Goal: Transaction & Acquisition: Purchase product/service

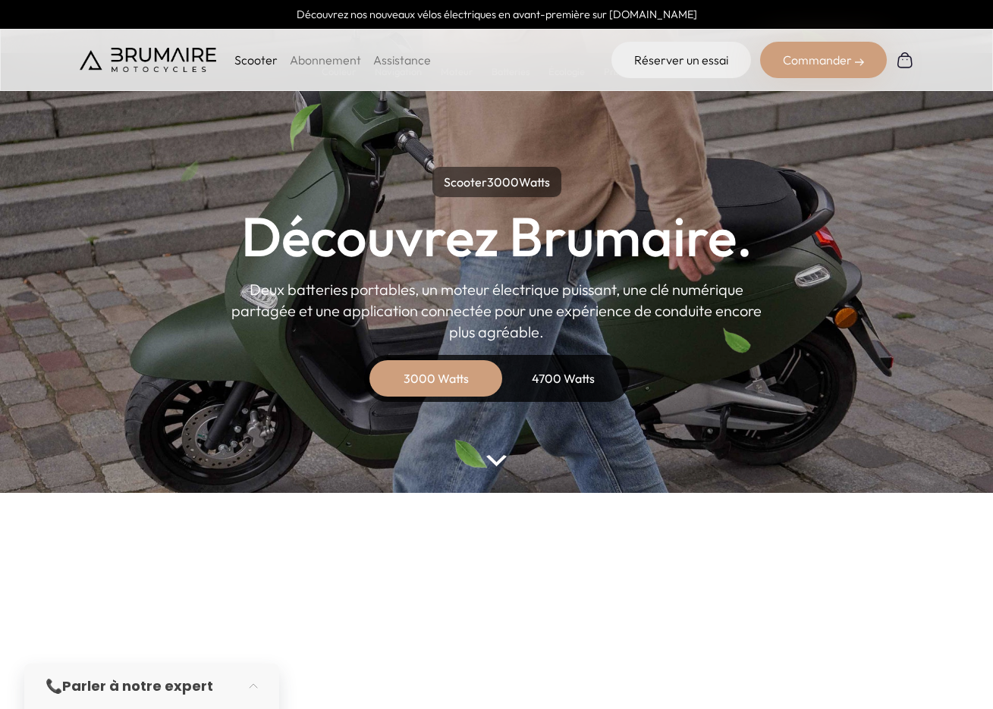
click at [447, 378] on div "3000 Watts" at bounding box center [435, 378] width 121 height 36
click at [402, 60] on link "Assistance" at bounding box center [402, 59] width 58 height 15
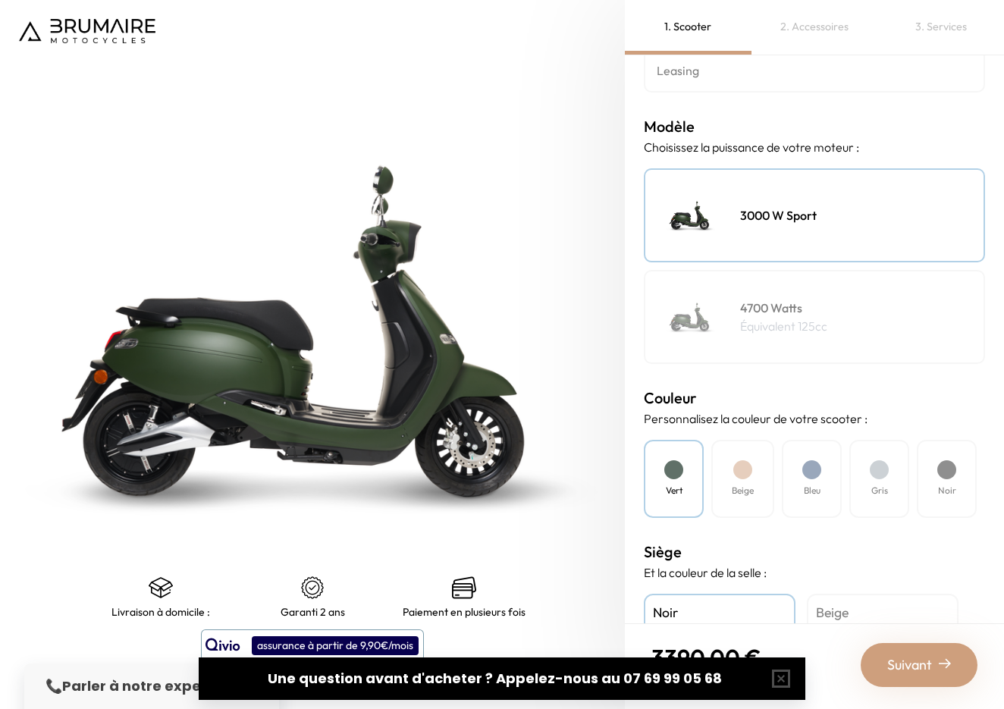
scroll to position [308, 0]
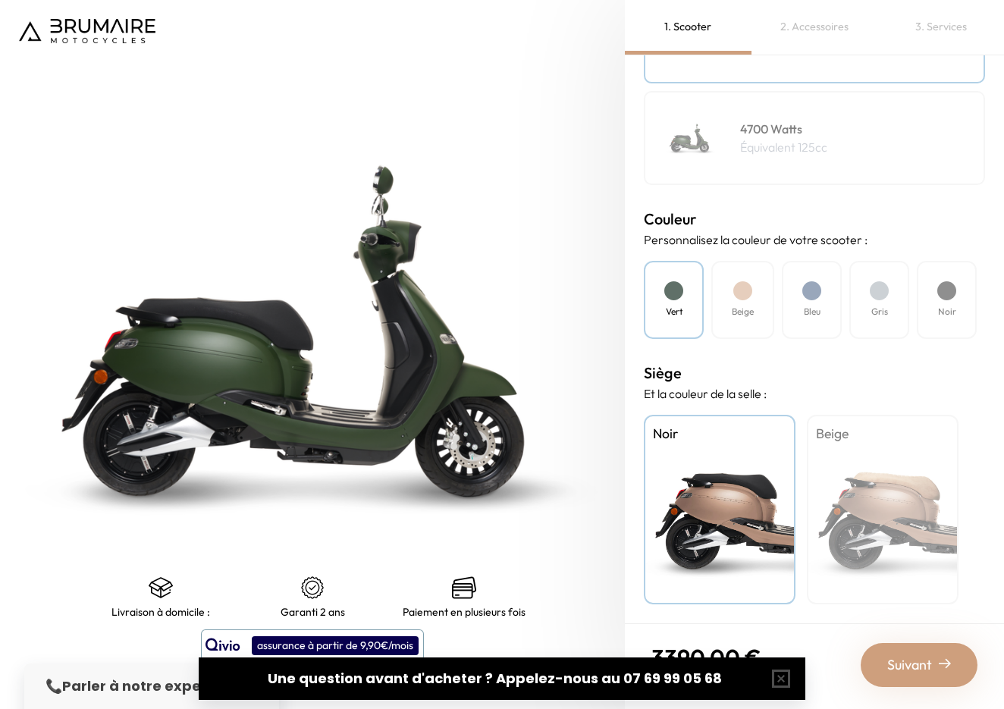
click at [834, 26] on div "2. Accessoires" at bounding box center [814, 27] width 127 height 55
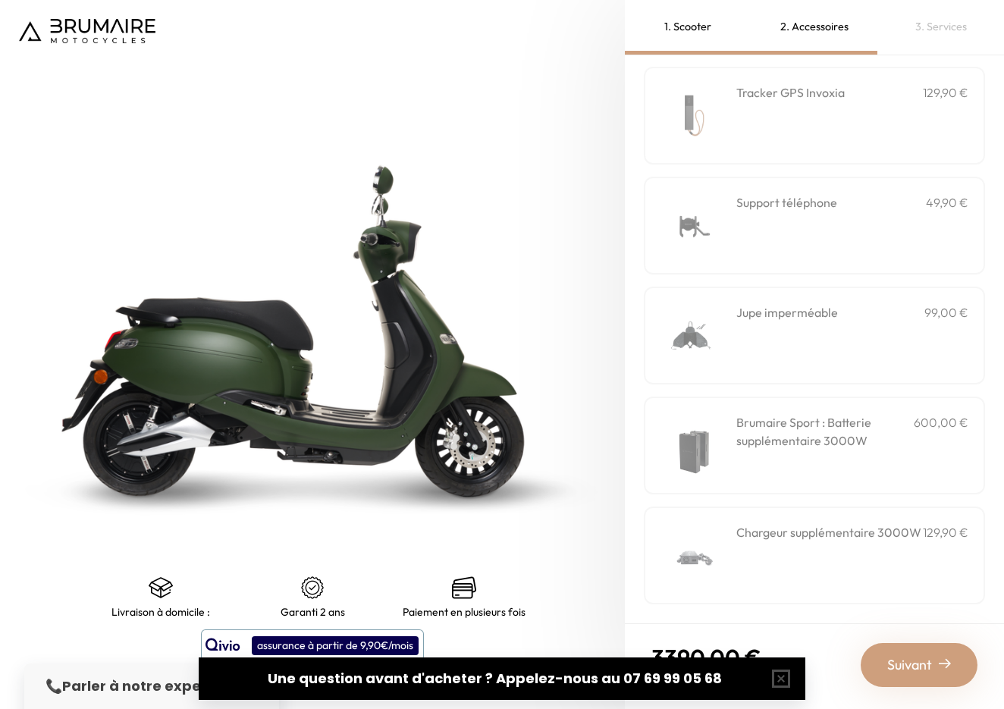
scroll to position [414, 0]
click at [785, 430] on h3 "Brumaire Sport : Batterie supplémentaire 3000W" at bounding box center [824, 431] width 177 height 36
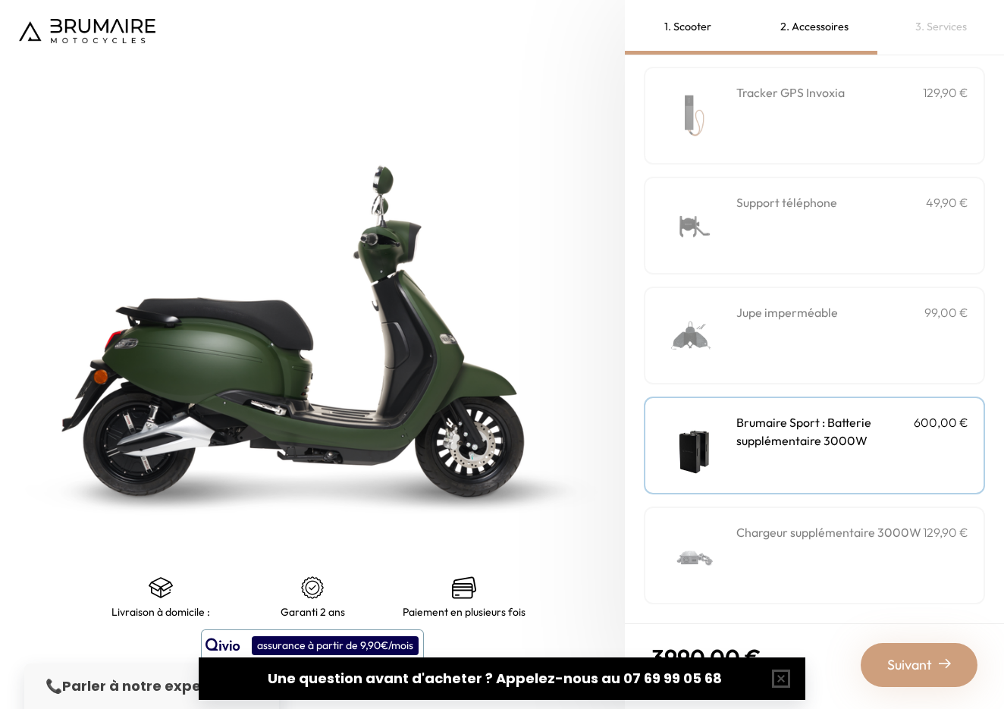
click at [725, 438] on img at bounding box center [692, 445] width 64 height 64
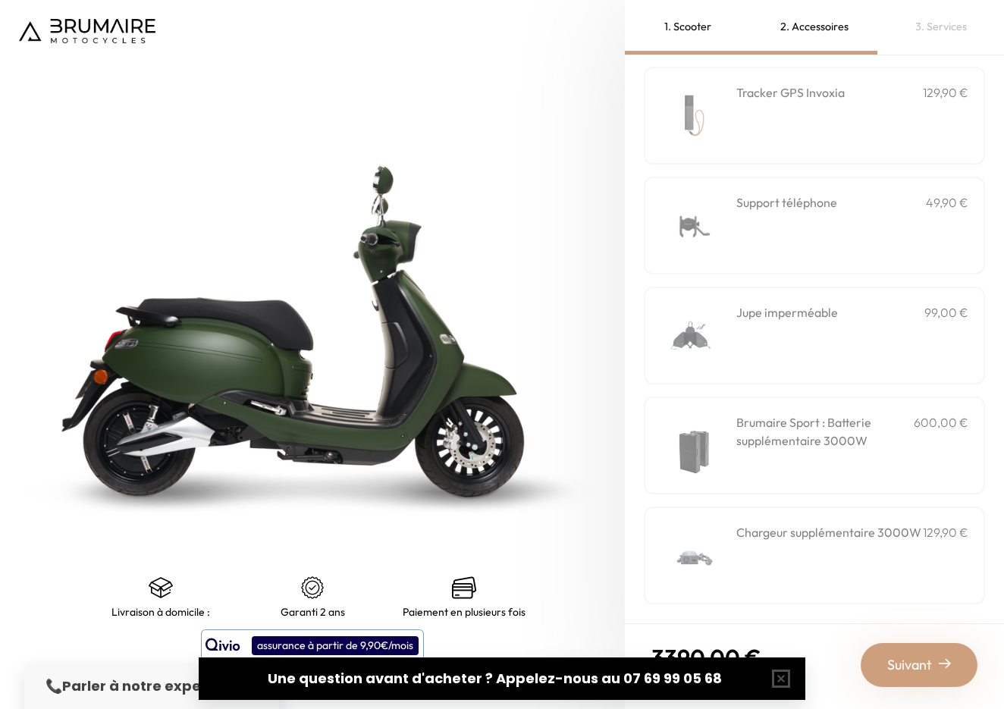
click at [725, 438] on img at bounding box center [692, 445] width 64 height 64
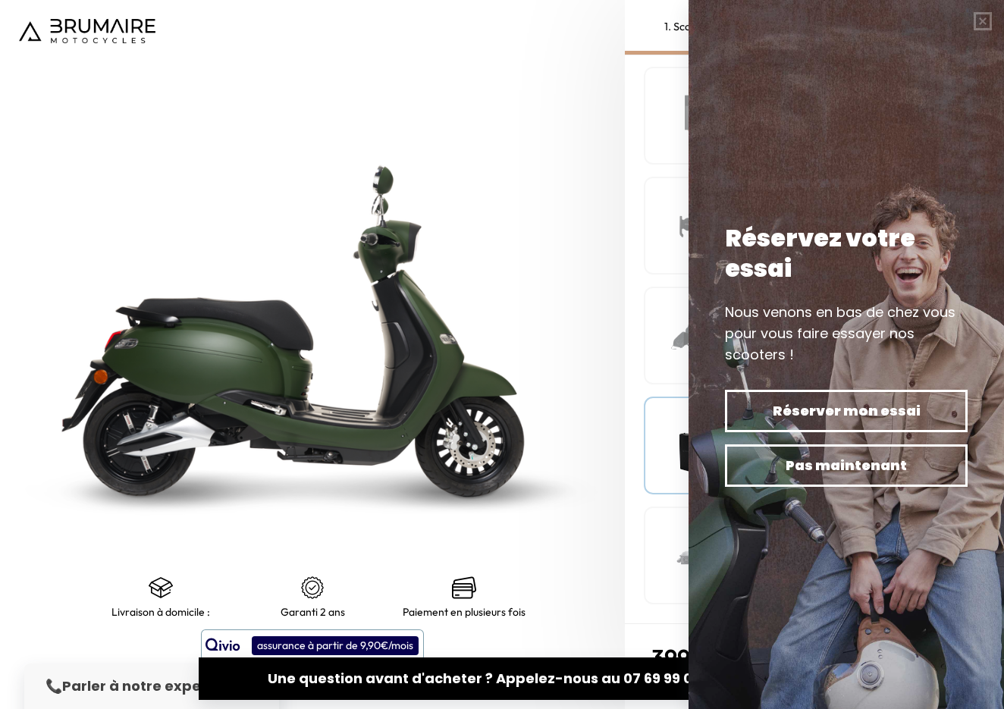
click at [725, 438] on img at bounding box center [692, 445] width 64 height 64
click at [647, 435] on div "Brumaire Sport : Batterie supplémentaire 3000W 600,00 €" at bounding box center [814, 446] width 341 height 98
click at [592, 430] on img at bounding box center [312, 331] width 781 height 886
click at [485, 149] on img at bounding box center [312, 331] width 781 height 886
click at [981, 20] on button "button" at bounding box center [983, 21] width 42 height 42
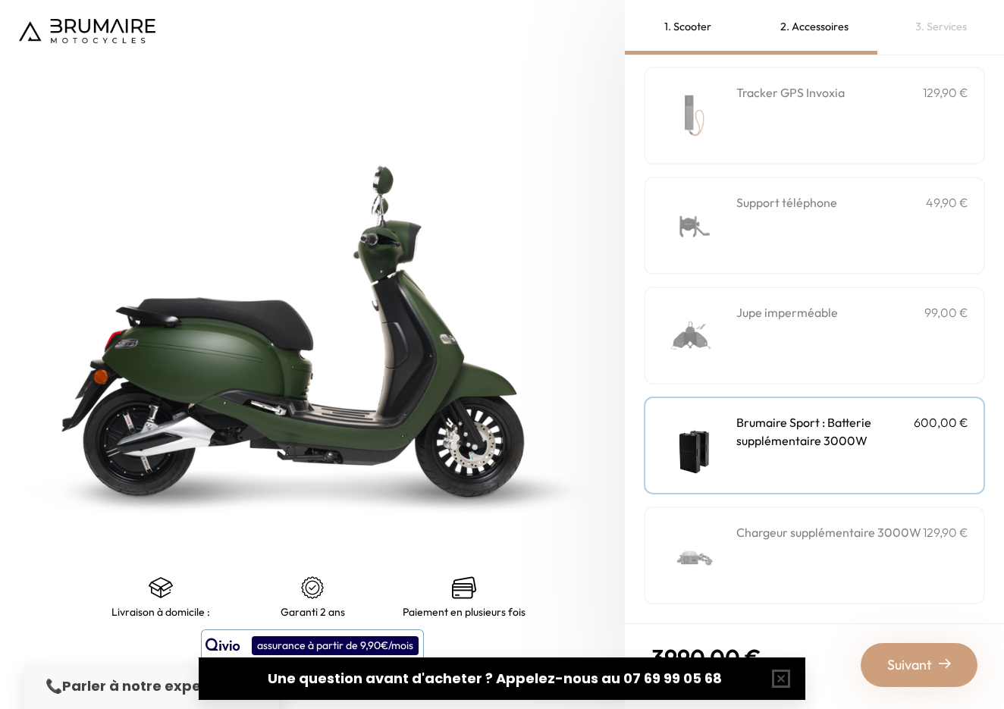
click at [688, 27] on div "1. Scooter" at bounding box center [688, 27] width 127 height 55
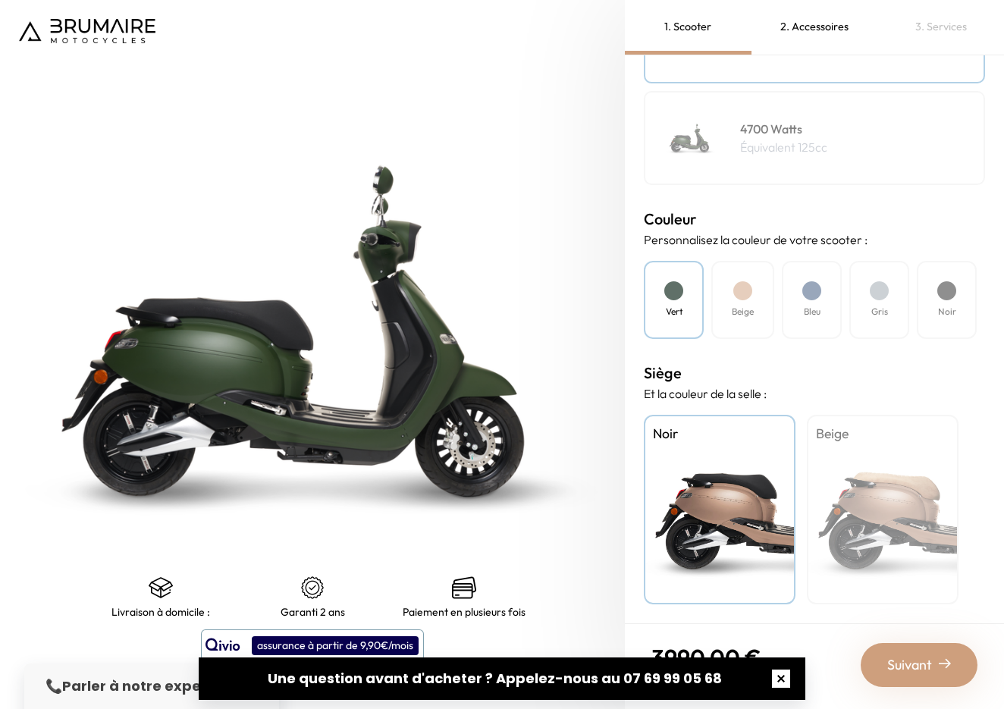
click at [777, 677] on button "button" at bounding box center [781, 678] width 49 height 49
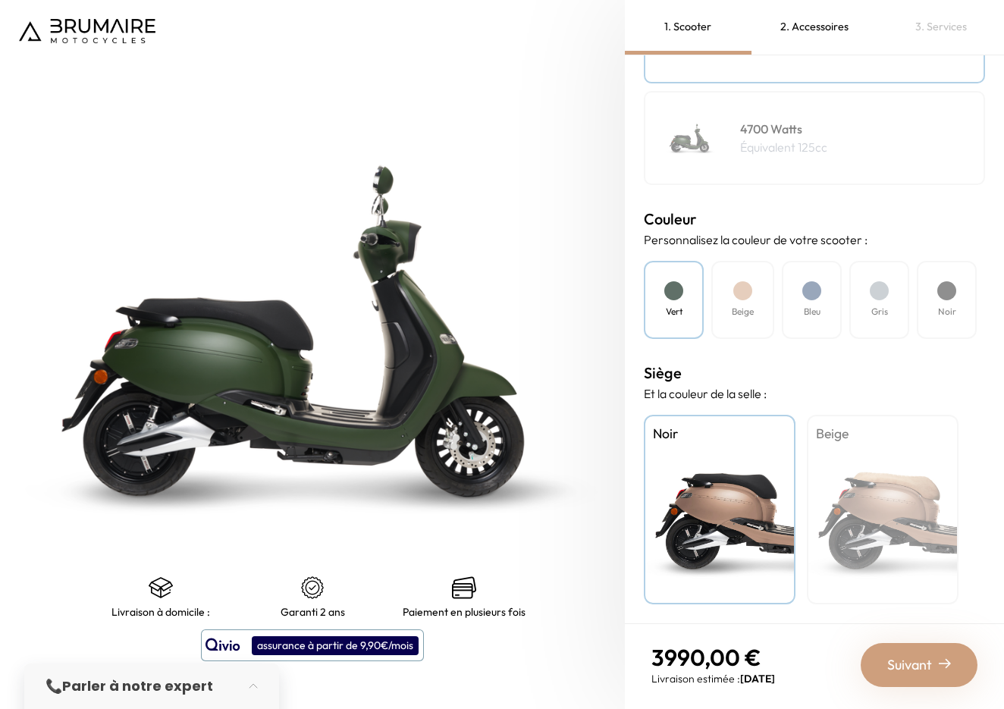
click at [827, 21] on div "2. Accessoires" at bounding box center [814, 27] width 127 height 55
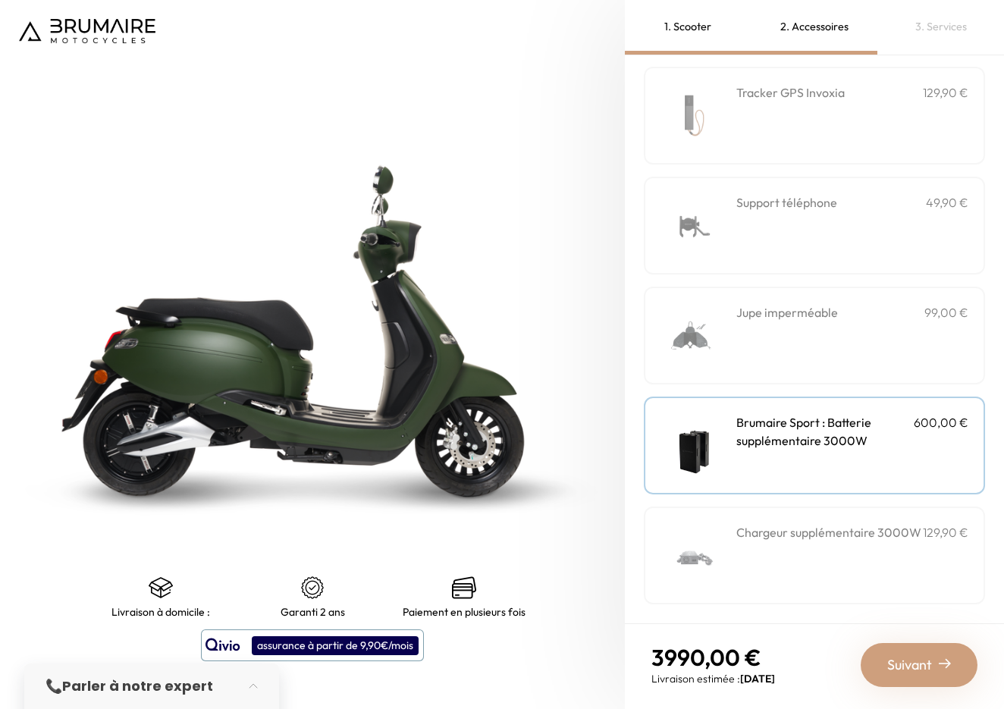
click at [914, 450] on p "600,00 €" at bounding box center [941, 431] width 55 height 36
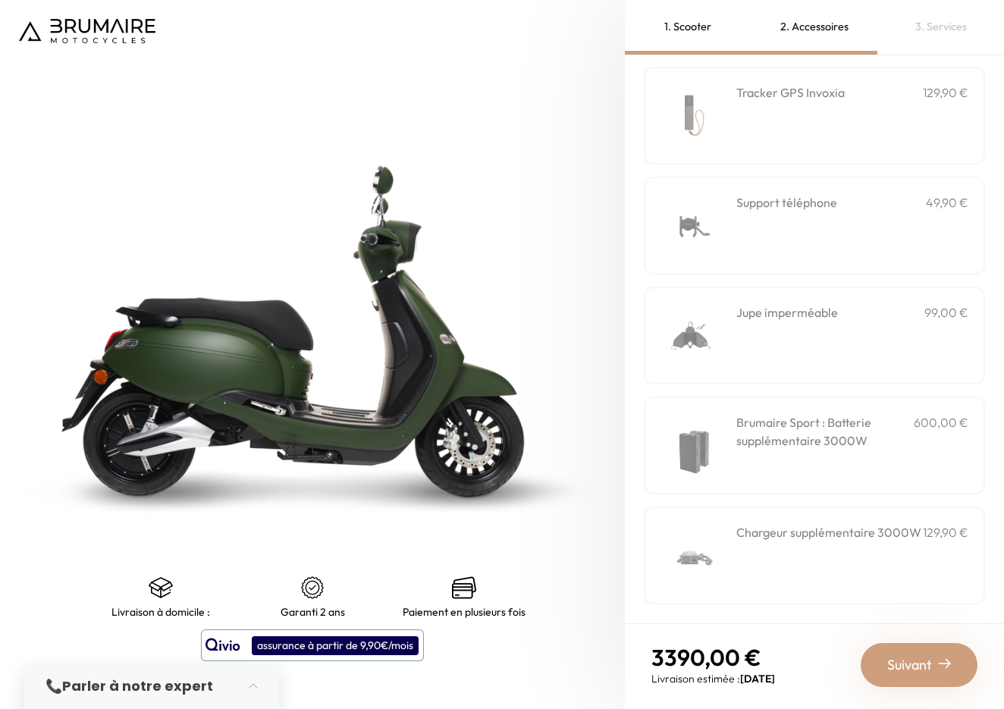
click at [852, 450] on h3 "Brumaire Sport : Batterie supplémentaire 3000W" at bounding box center [824, 431] width 177 height 36
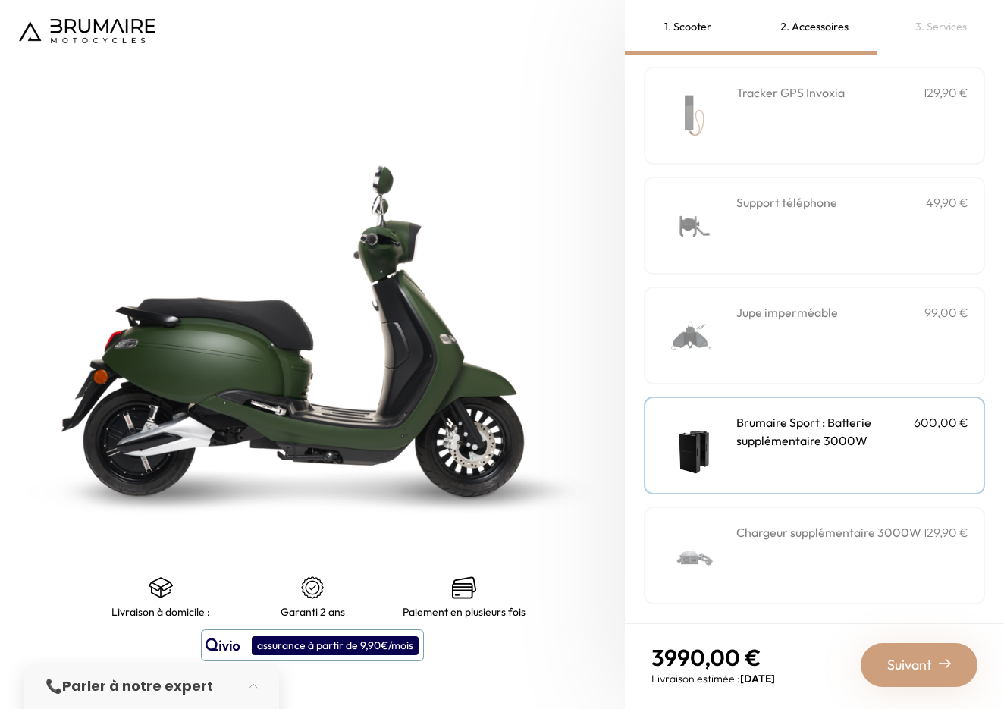
click at [923, 664] on span "Suivant" at bounding box center [909, 664] width 45 height 21
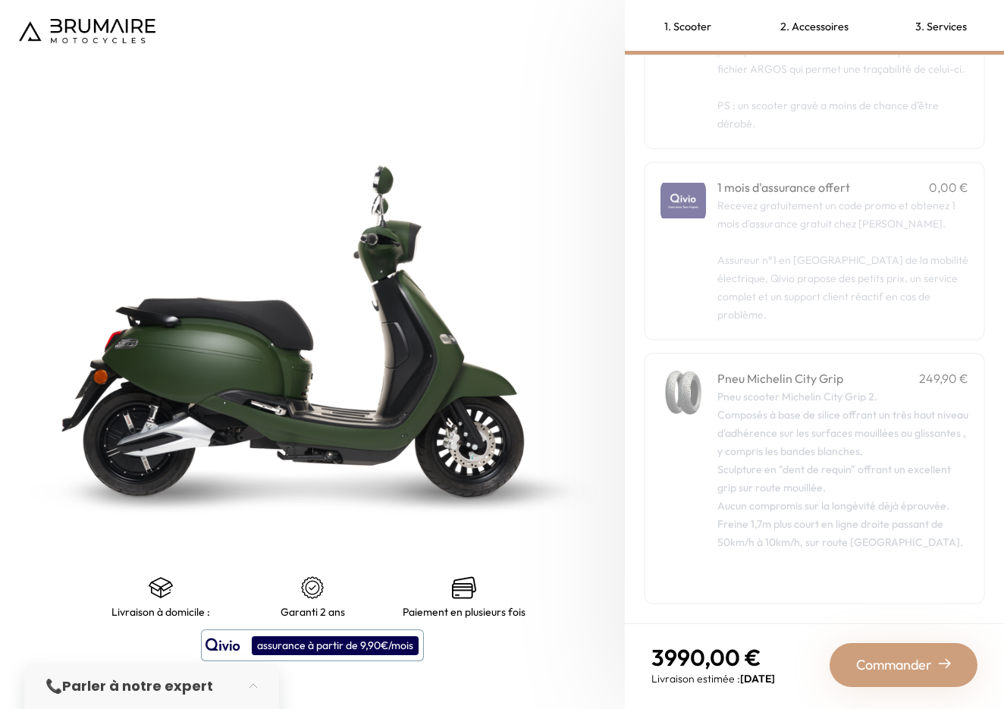
scroll to position [0, 0]
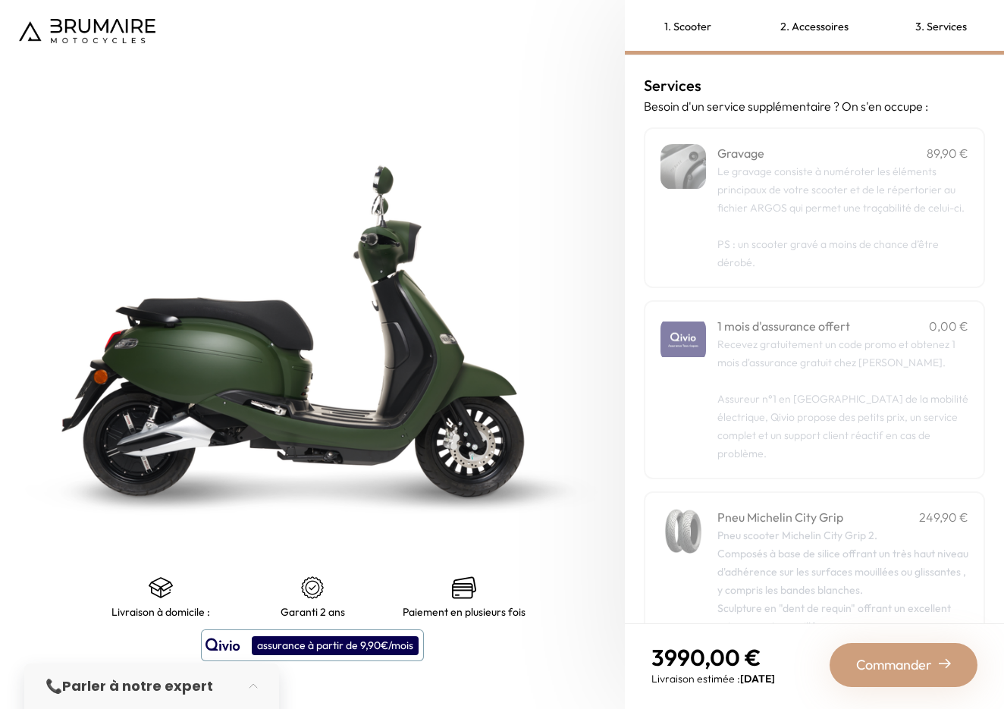
click at [949, 24] on div "3. Services" at bounding box center [940, 27] width 127 height 55
click at [828, 30] on div "2. Accessoires" at bounding box center [814, 27] width 127 height 55
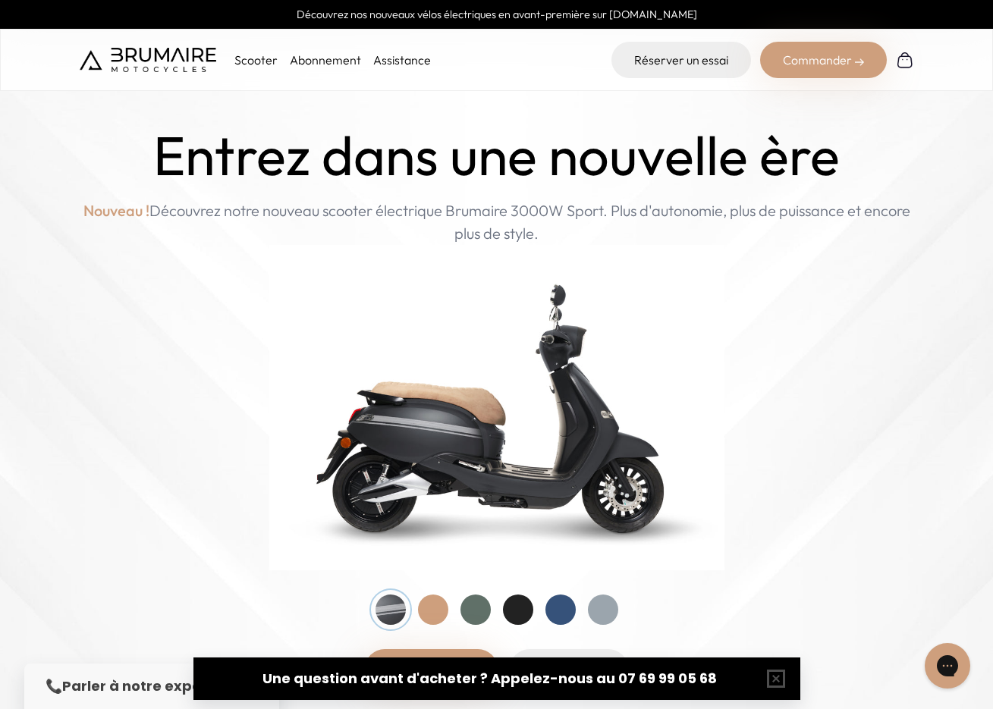
click at [394, 60] on link "Assistance" at bounding box center [402, 59] width 58 height 15
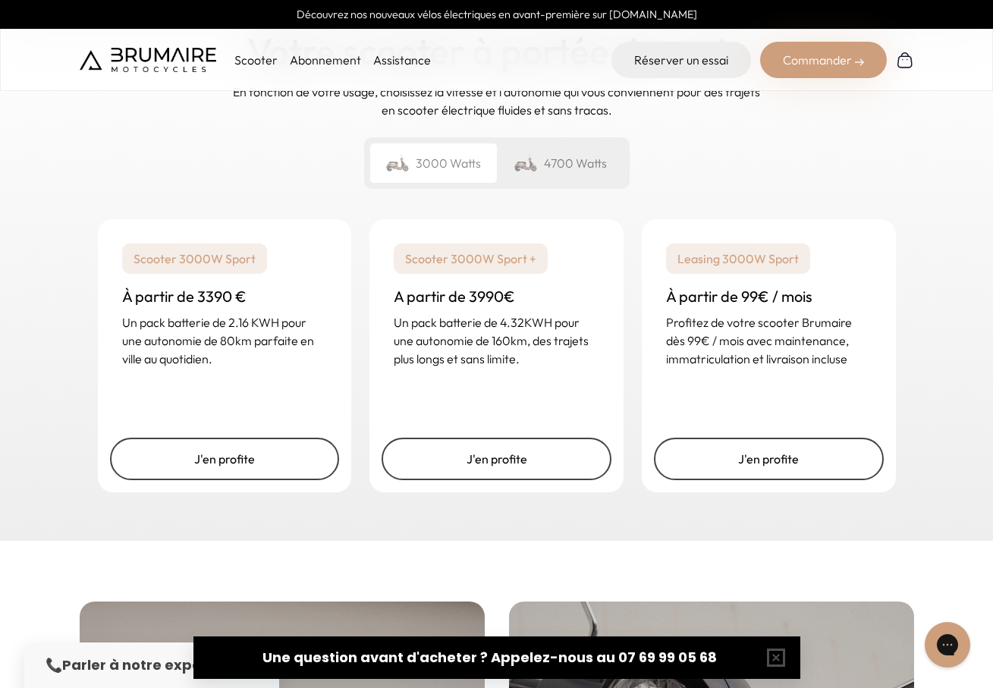
scroll to position [2106, 0]
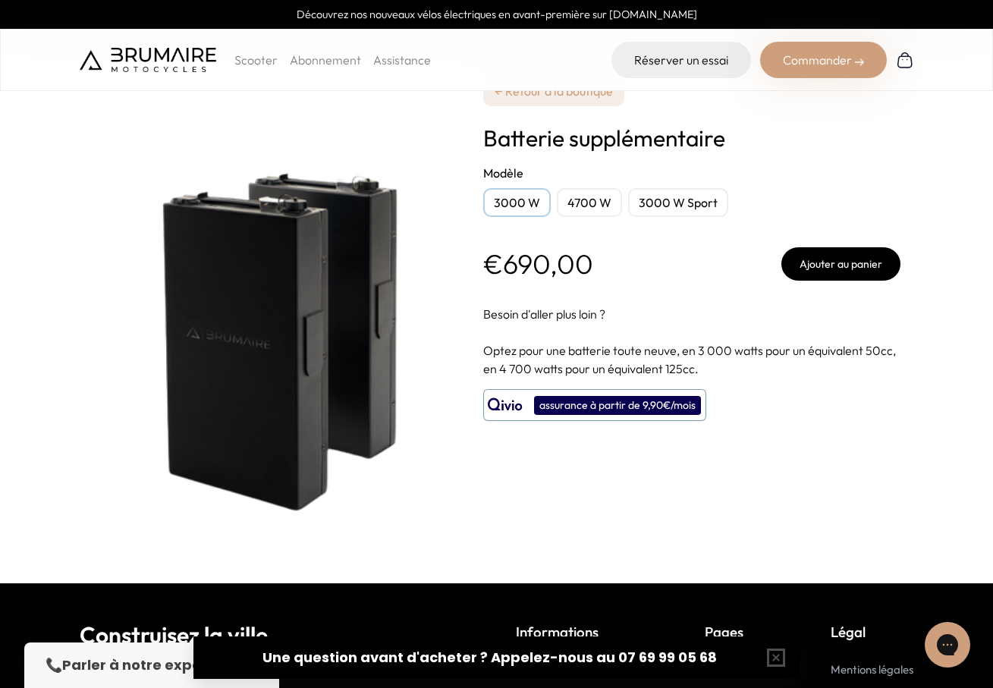
click at [837, 264] on button "Ajouter au panier" at bounding box center [840, 263] width 119 height 33
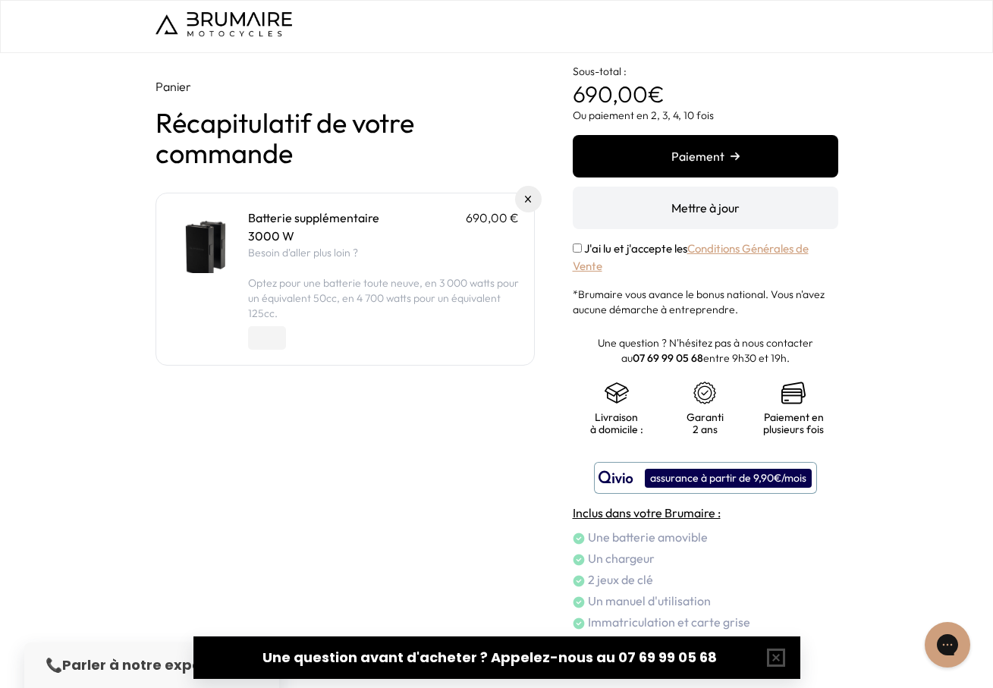
scroll to position [18, 0]
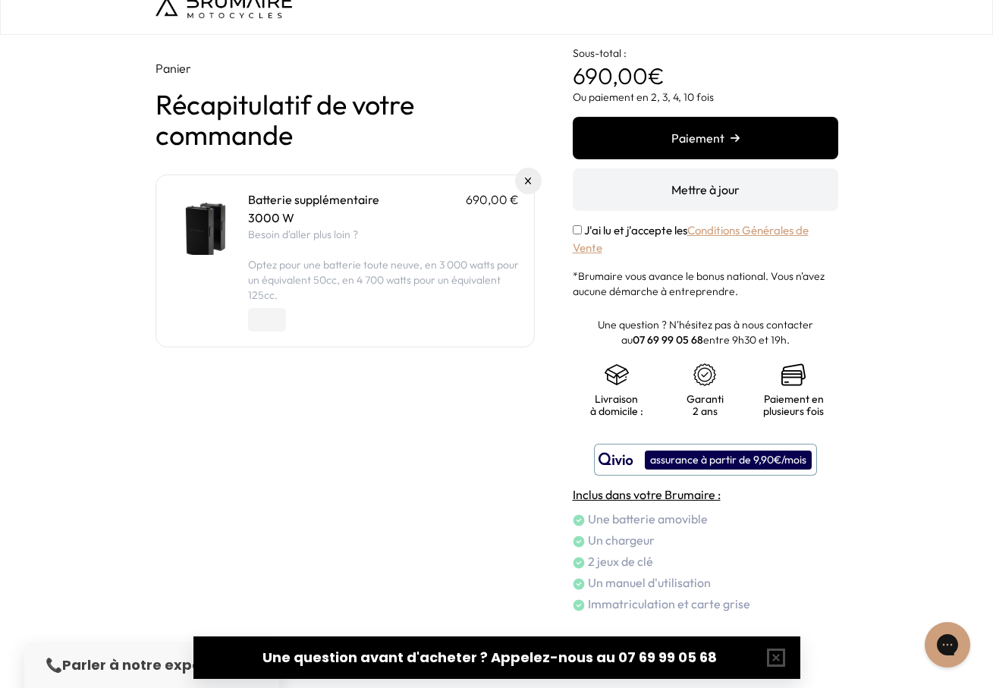
click at [275, 325] on input "*" at bounding box center [267, 320] width 38 height 24
click at [275, 324] on input "*" at bounding box center [267, 320] width 38 height 24
type input "*"
click at [274, 315] on input "*" at bounding box center [267, 320] width 38 height 24
drag, startPoint x: 712, startPoint y: 170, endPoint x: 714, endPoint y: 182, distance: 12.2
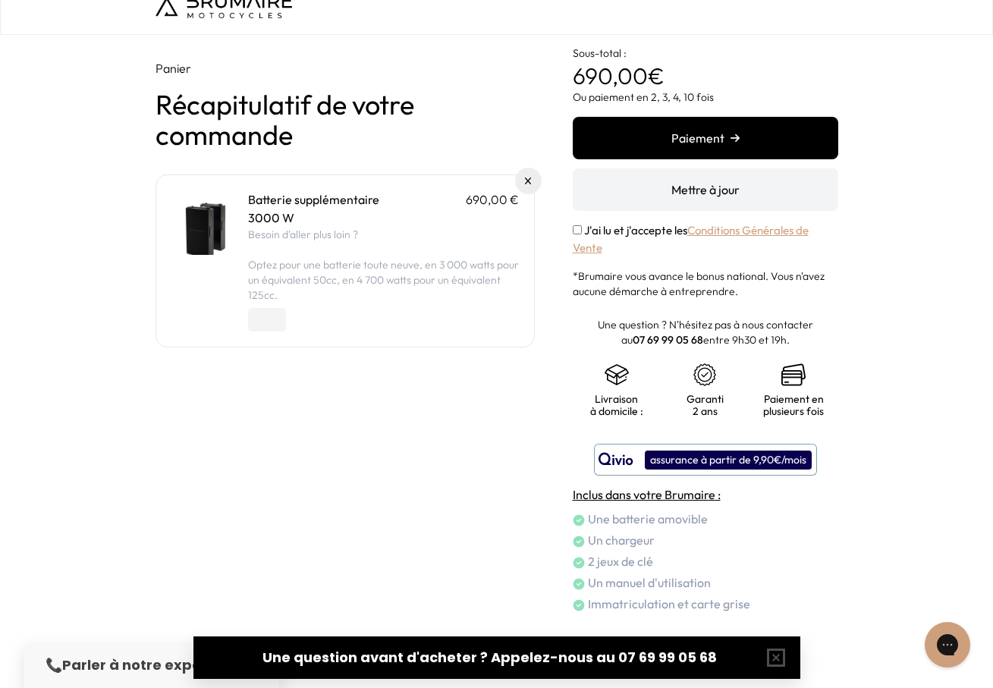
click at [714, 180] on button "Mettre à jour" at bounding box center [705, 189] width 265 height 42
click at [714, 192] on button "Mettre à jour" at bounding box center [705, 189] width 265 height 42
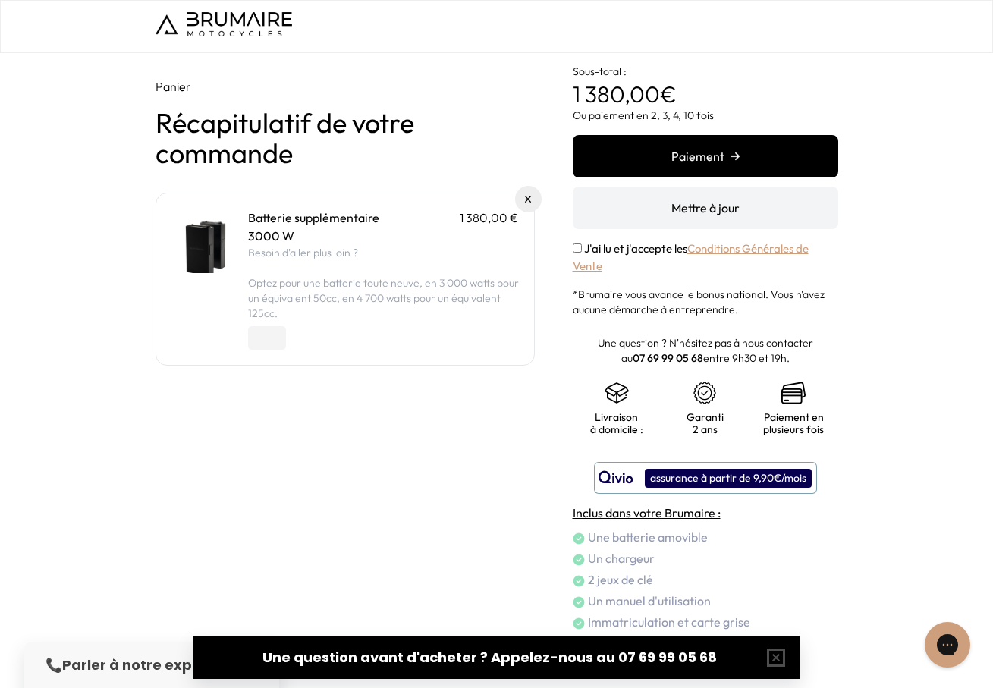
click at [620, 394] on img at bounding box center [616, 393] width 24 height 24
click at [612, 391] on img at bounding box center [616, 393] width 24 height 24
click at [660, 385] on div "Garanti 2 ans" at bounding box center [704, 408] width 89 height 85
click at [620, 395] on img at bounding box center [616, 393] width 24 height 24
click at [693, 155] on button "Paiement" at bounding box center [705, 156] width 265 height 42
